Goal: Information Seeking & Learning: Learn about a topic

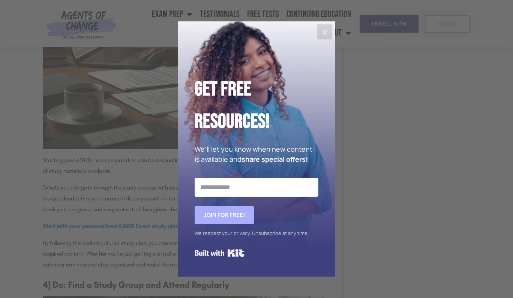
scroll to position [1022, 0]
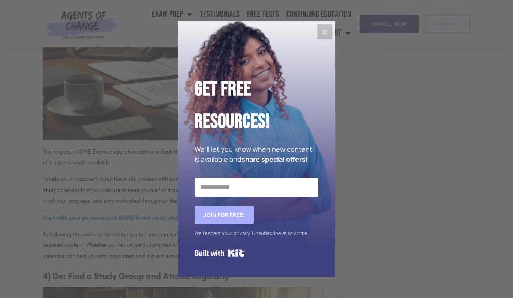
click at [328, 31] on icon "Close" at bounding box center [324, 32] width 9 height 9
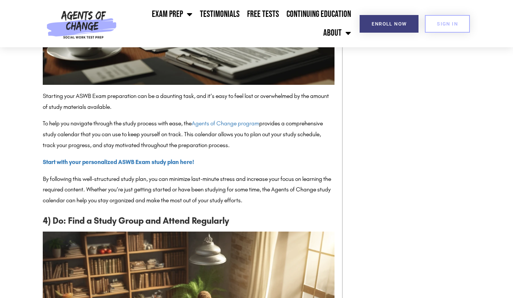
scroll to position [1077, 0]
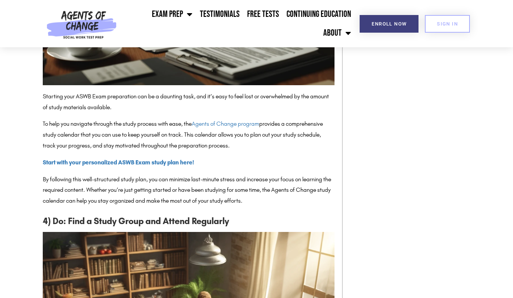
click at [259, 214] on h3 "4) Do: Find a Study Group and Attend Regularly" at bounding box center [189, 221] width 292 height 14
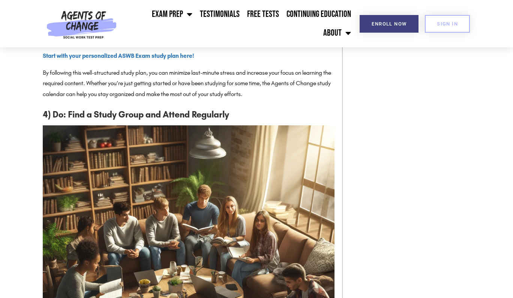
scroll to position [1183, 0]
click at [183, 57] on strong "Start with your personalized ASWB Exam study plan here!" at bounding box center [119, 56] width 152 height 7
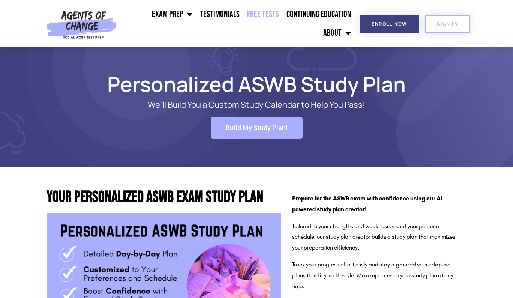
click at [250, 18] on link "Free Tests" at bounding box center [262, 14] width 39 height 19
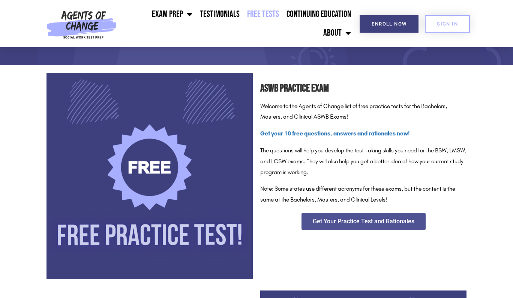
scroll to position [129, 0]
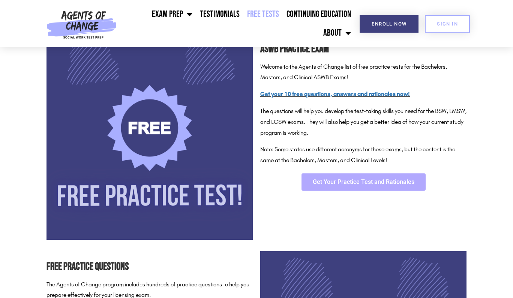
click at [338, 177] on link "Get Your Practice Test and Rationales" at bounding box center [364, 181] width 124 height 17
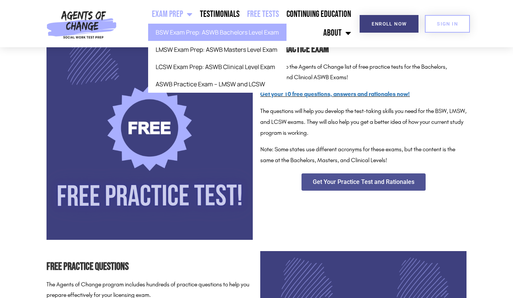
click at [187, 30] on link "BSW Exam Prep: ASWB Bachelors Level Exam" at bounding box center [217, 32] width 138 height 17
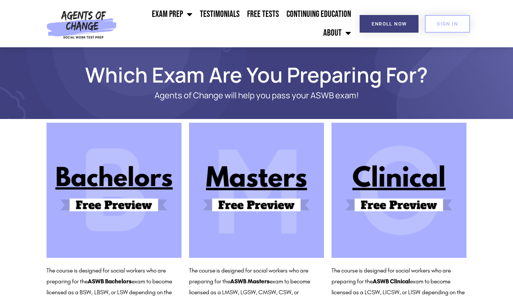
scroll to position [57, 0]
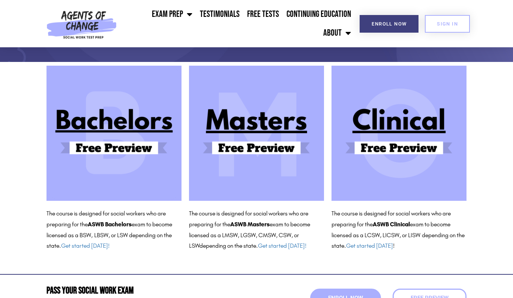
click at [89, 131] on img at bounding box center [114, 133] width 135 height 135
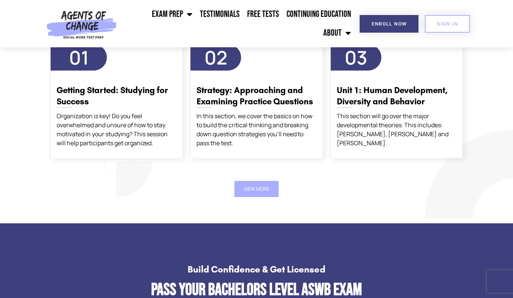
scroll to position [1289, 0]
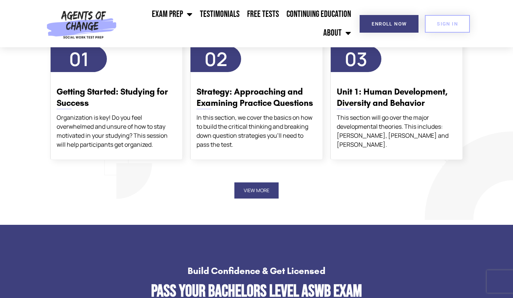
click at [270, 192] on button "View More" at bounding box center [256, 190] width 44 height 16
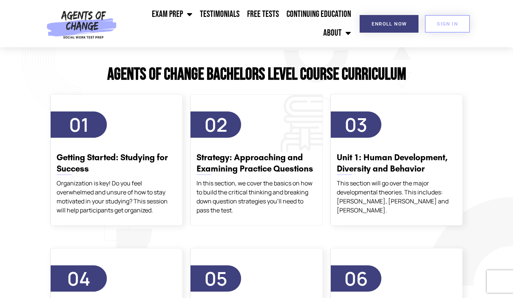
scroll to position [1221, 0]
